Goal: Information Seeking & Learning: Understand process/instructions

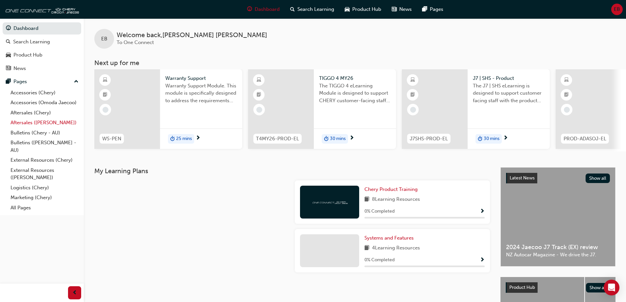
click at [35, 122] on link "Aftersales ([PERSON_NAME])" at bounding box center [44, 123] width 73 height 10
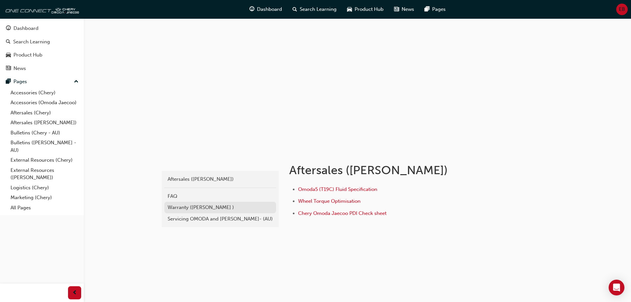
click at [193, 208] on div "Warranty ([PERSON_NAME] )" at bounding box center [220, 208] width 105 height 8
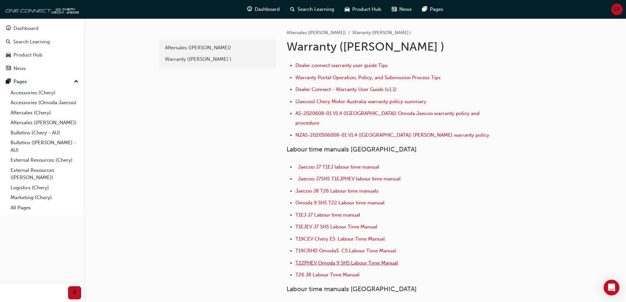
click at [335, 260] on span "T22PHEV Omoda 9 SHS Labour Time Manual" at bounding box center [346, 263] width 103 height 6
